Goal: Communication & Community: Answer question/provide support

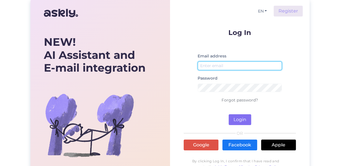
type input "[EMAIL_ADDRESS][DOMAIN_NAME]"
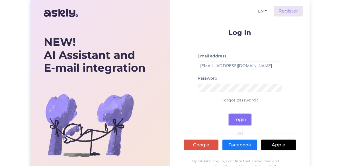
click at [238, 120] on button "Login" at bounding box center [239, 119] width 22 height 11
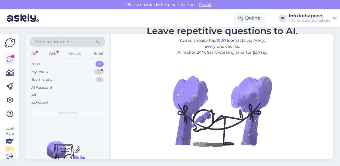
click at [35, 65] on div "New" at bounding box center [35, 64] width 9 height 6
click at [39, 72] on div "My chats" at bounding box center [39, 72] width 16 height 6
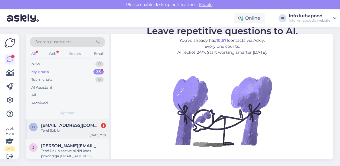
click at [67, 126] on span "[EMAIL_ADDRESS][DOMAIN_NAME]" at bounding box center [70, 125] width 59 height 5
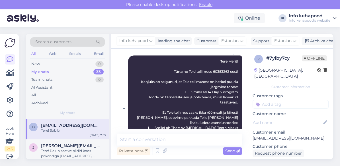
scroll to position [169, 0]
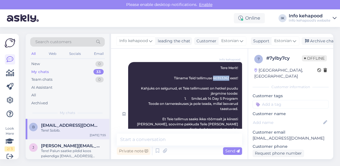
drag, startPoint x: 209, startPoint y: 83, endPoint x: 226, endPoint y: 82, distance: 16.2
click at [226, 82] on span "Tere Merit! Täname Teid tellimuse 60353262 eest! Kahjuks on selgunud, et Teie t…" at bounding box center [187, 114] width 104 height 96
copy span "60353262"
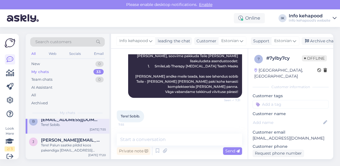
scroll to position [23, 0]
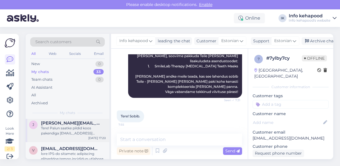
click at [86, 130] on div "Tere! Palun saatke pildid koos pakendiga [EMAIL_ADDRESS][DOMAIN_NAME]. Palume k…" at bounding box center [73, 131] width 65 height 10
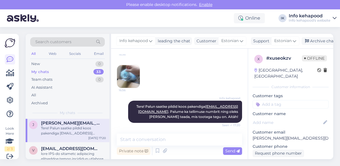
scroll to position [46, 0]
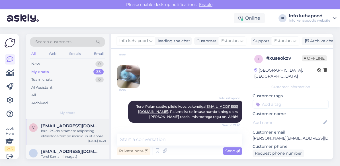
click at [64, 136] on div at bounding box center [73, 134] width 65 height 10
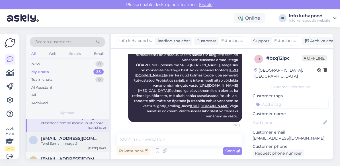
scroll to position [68, 0]
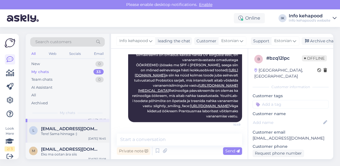
click at [71, 132] on div "Tere! Sama hinnaga :)" at bounding box center [73, 133] width 65 height 5
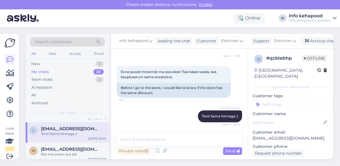
scroll to position [0, 0]
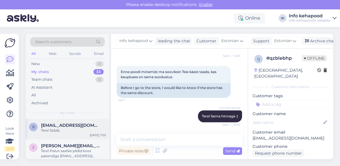
click at [68, 132] on div "Tere! Sobib." at bounding box center [73, 130] width 65 height 5
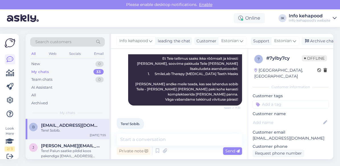
scroll to position [238, 0]
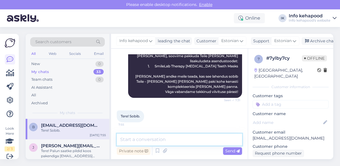
click at [170, 141] on textarea at bounding box center [179, 140] width 125 height 12
click at [134, 139] on textarea "Tere! aendame [PERSON_NAME] komplekteerime paki ära." at bounding box center [179, 140] width 125 height 12
type textarea "Tere! Asendame [PERSON_NAME] komplekteerime paki ära."
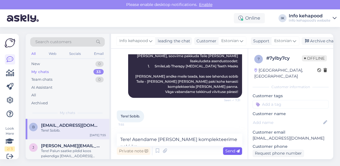
click at [231, 151] on span "Send" at bounding box center [232, 151] width 15 height 5
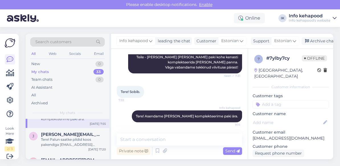
scroll to position [0, 0]
